Goal: Task Accomplishment & Management: Manage account settings

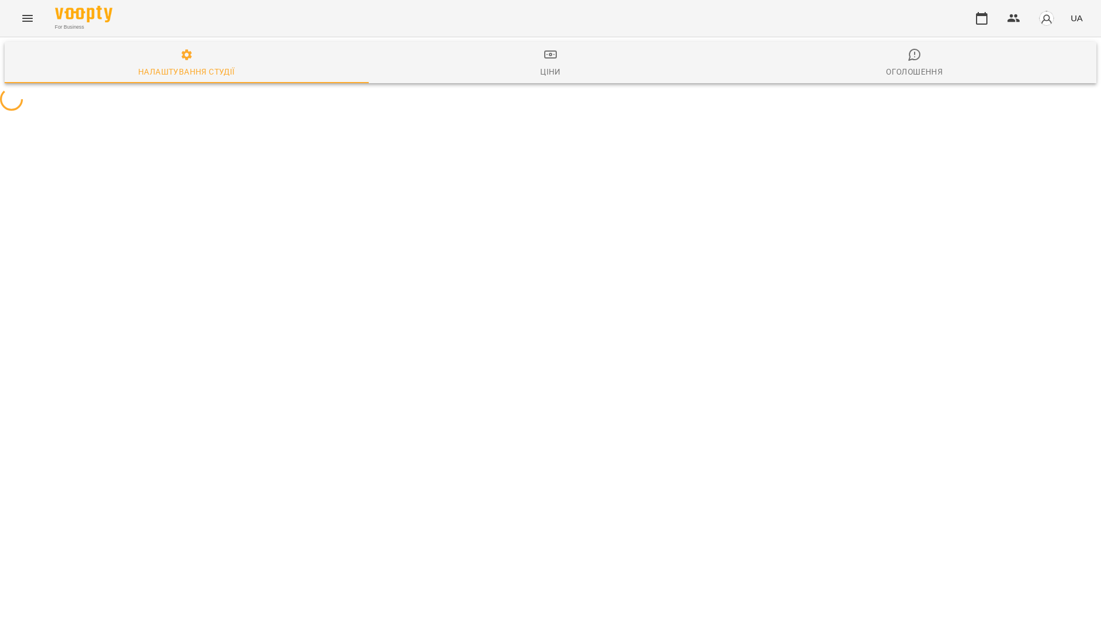
select select "**"
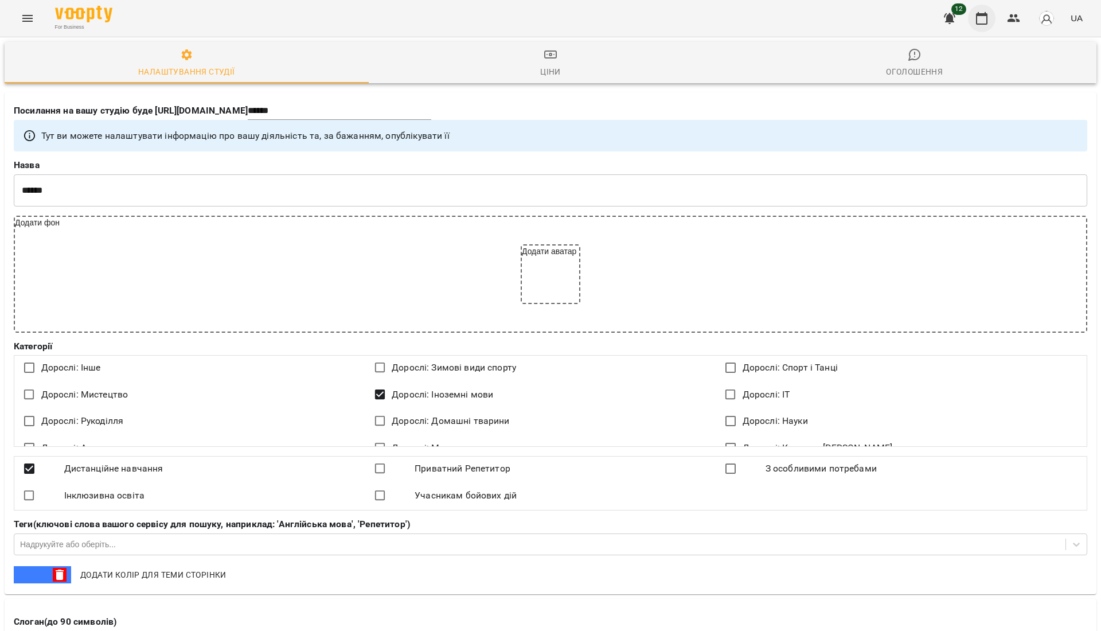
click at [982, 24] on icon "button" at bounding box center [981, 18] width 11 height 13
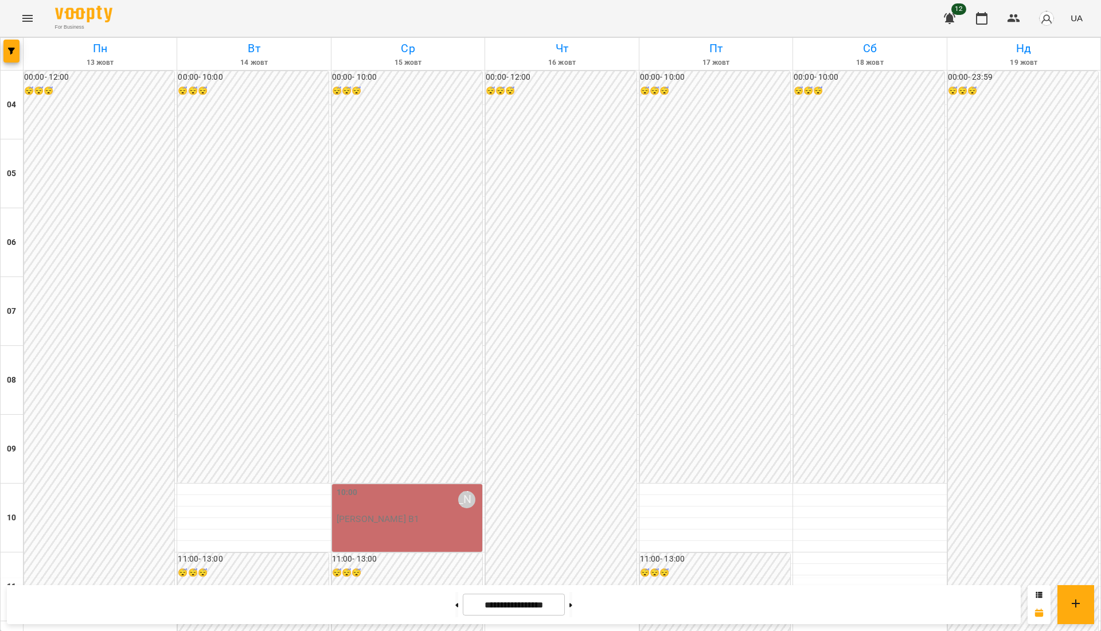
scroll to position [340, 0]
click at [11, 48] on icon "button" at bounding box center [11, 51] width 7 height 7
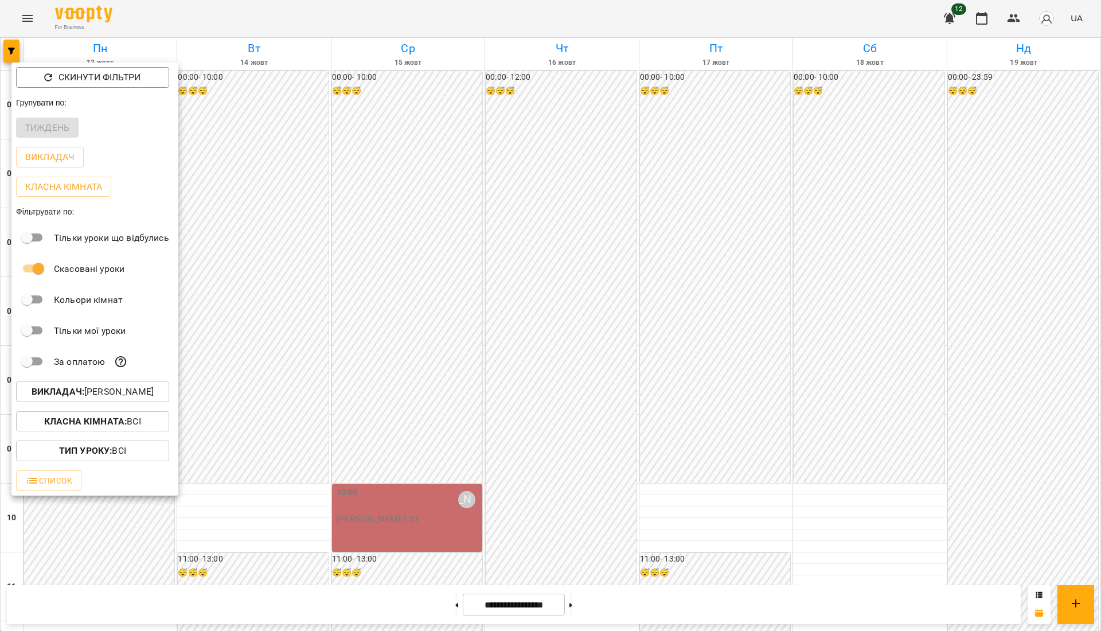
click at [117, 402] on button "Викладач : Тетяна Шеремета" at bounding box center [92, 391] width 153 height 21
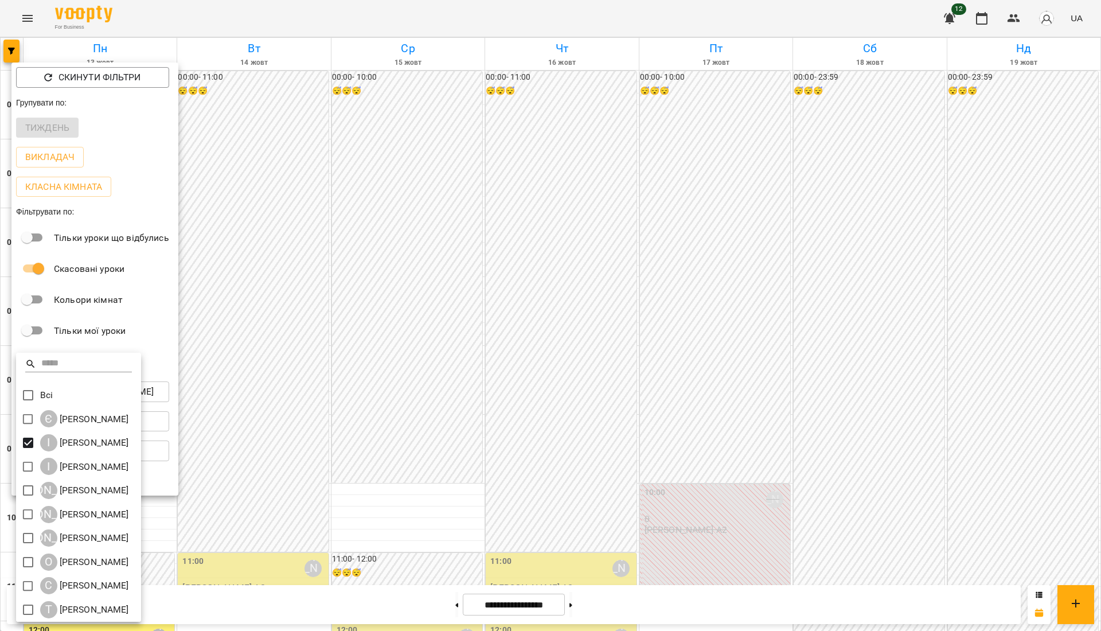
click at [404, 438] on div at bounding box center [550, 315] width 1101 height 631
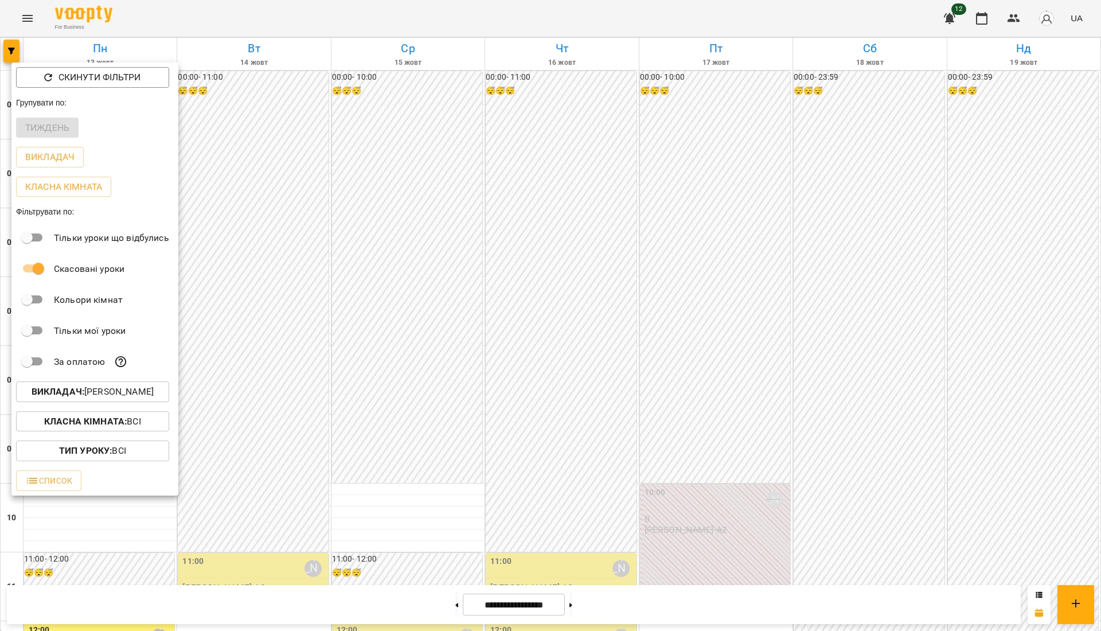
click at [404, 438] on div at bounding box center [550, 315] width 1101 height 631
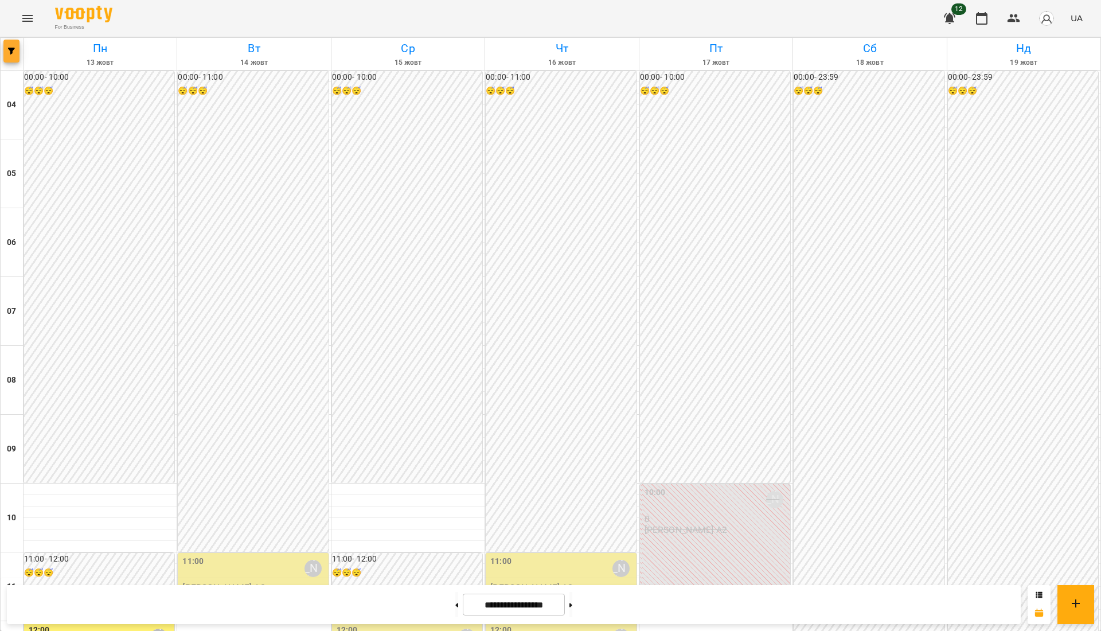
click at [14, 44] on button "button" at bounding box center [11, 51] width 16 height 23
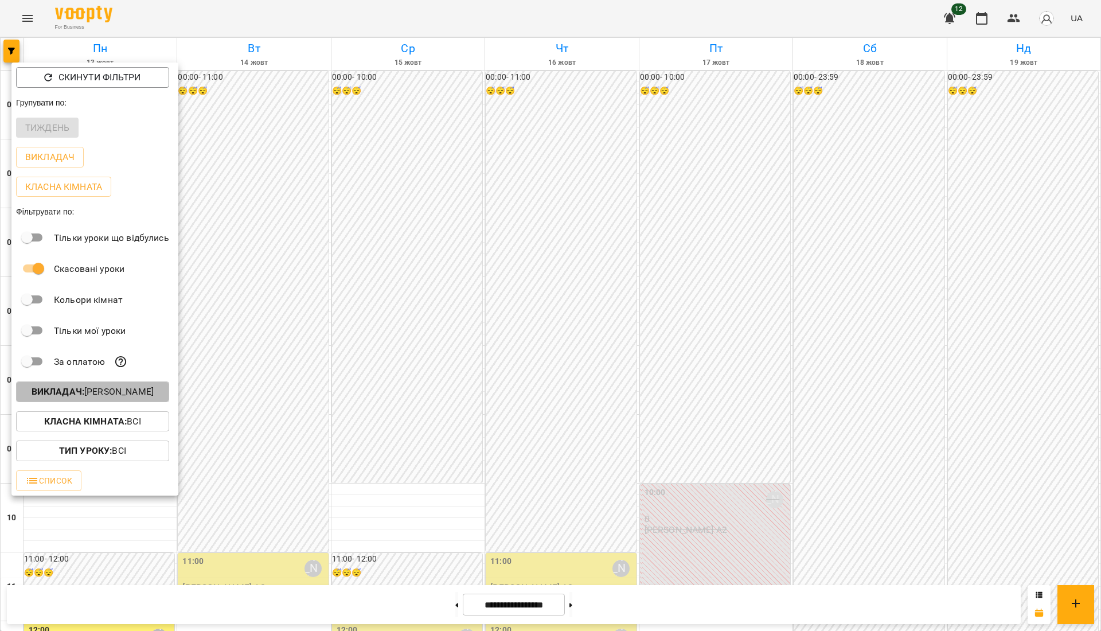
click at [87, 385] on button "Викладач : Ірина Бутенко" at bounding box center [92, 391] width 153 height 21
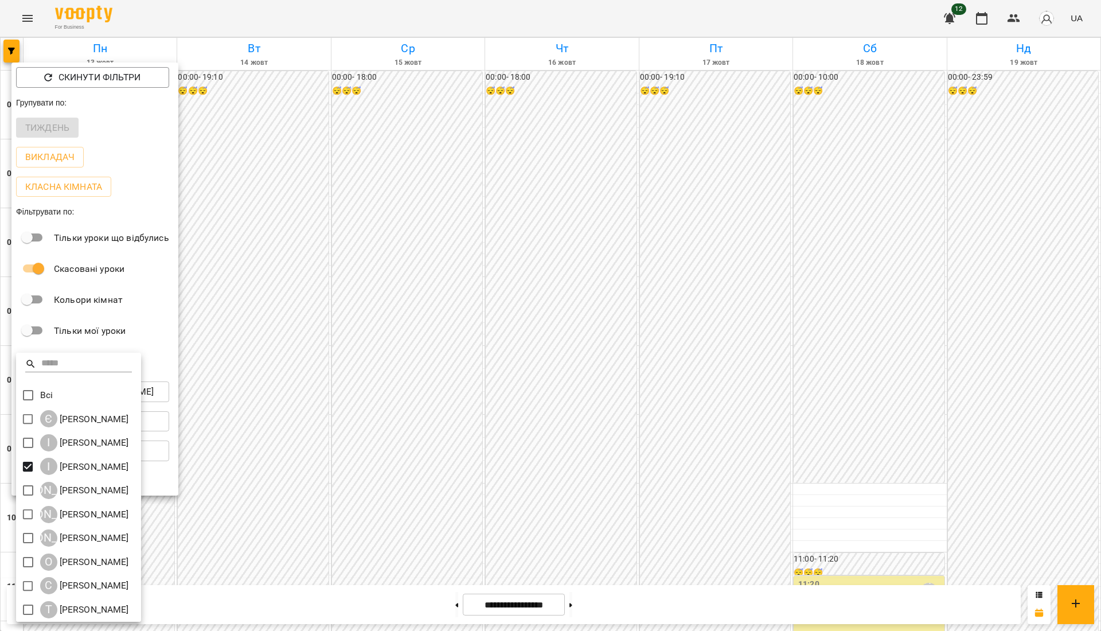
click at [479, 461] on div at bounding box center [550, 315] width 1101 height 631
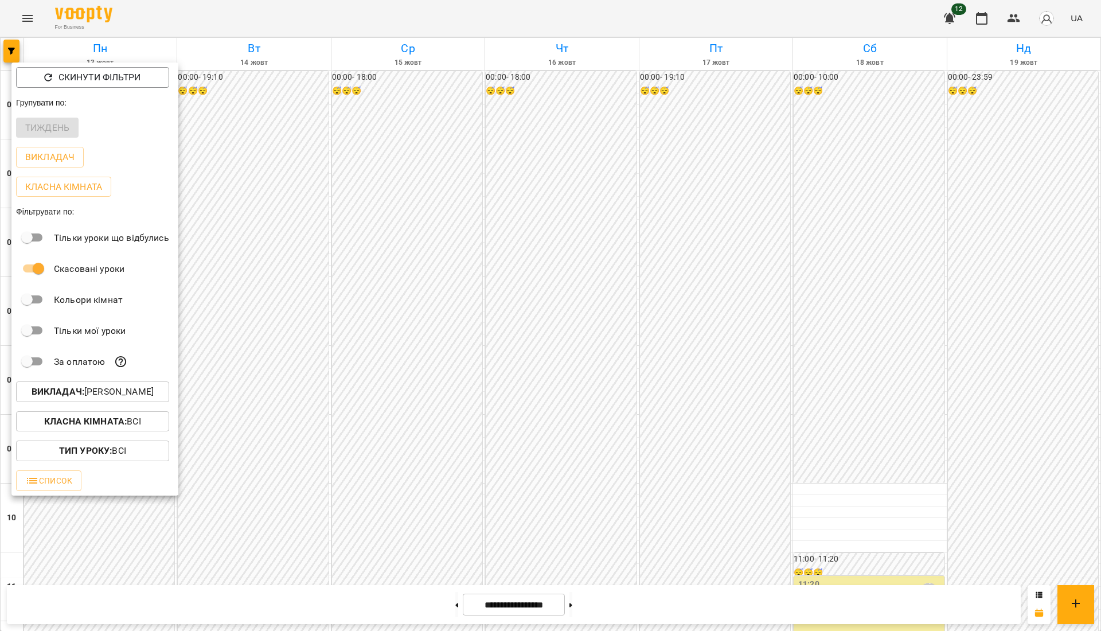
click at [479, 461] on div at bounding box center [550, 315] width 1101 height 631
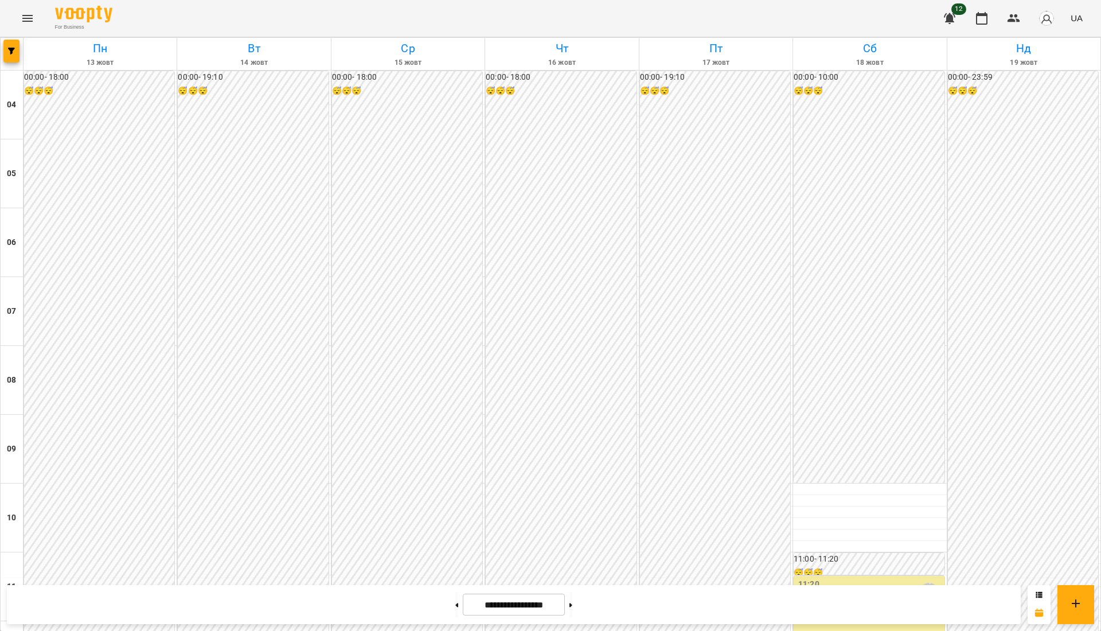
scroll to position [798, 0]
